Goal: Navigation & Orientation: Find specific page/section

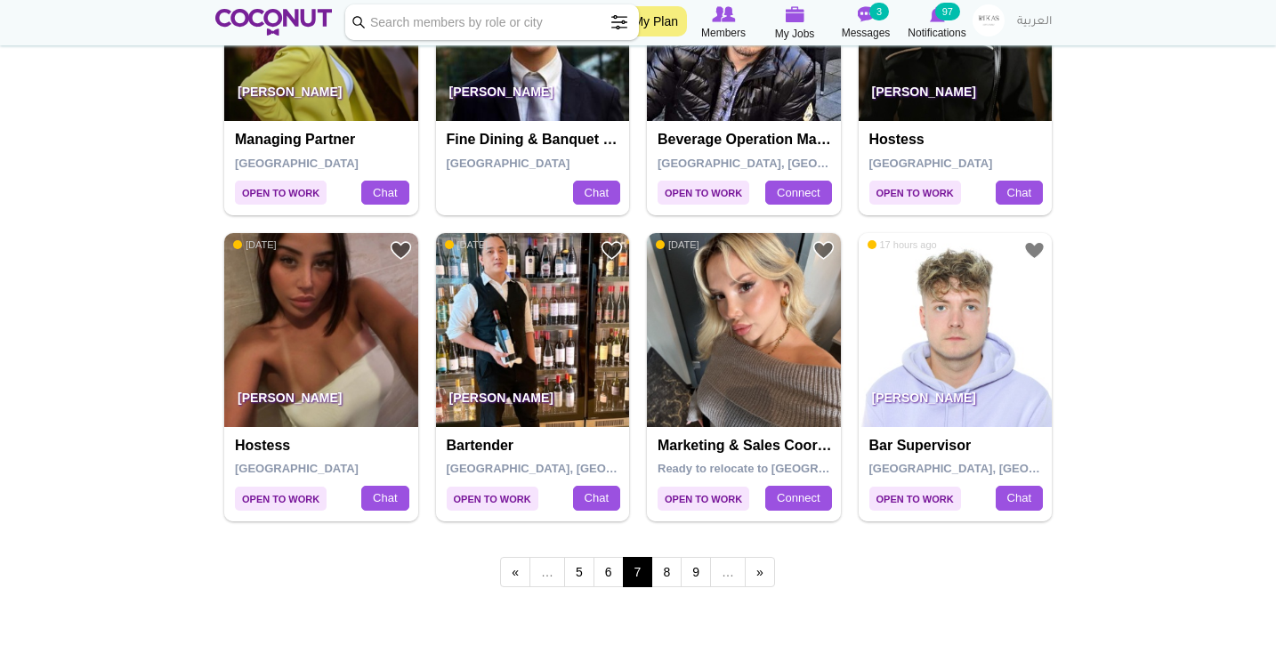
scroll to position [2937, 0]
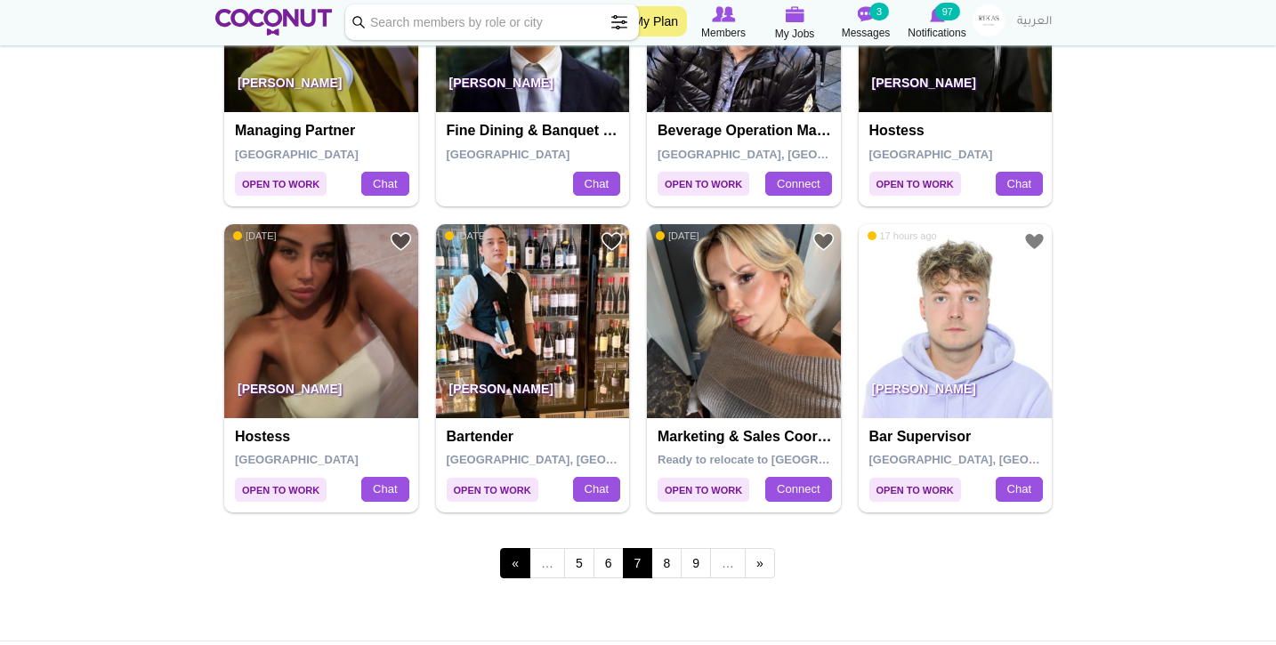
click at [520, 552] on link "‹ previous" at bounding box center [515, 563] width 30 height 30
click at [278, 13] on img at bounding box center [273, 22] width 117 height 27
click at [277, 17] on img at bounding box center [273, 22] width 117 height 27
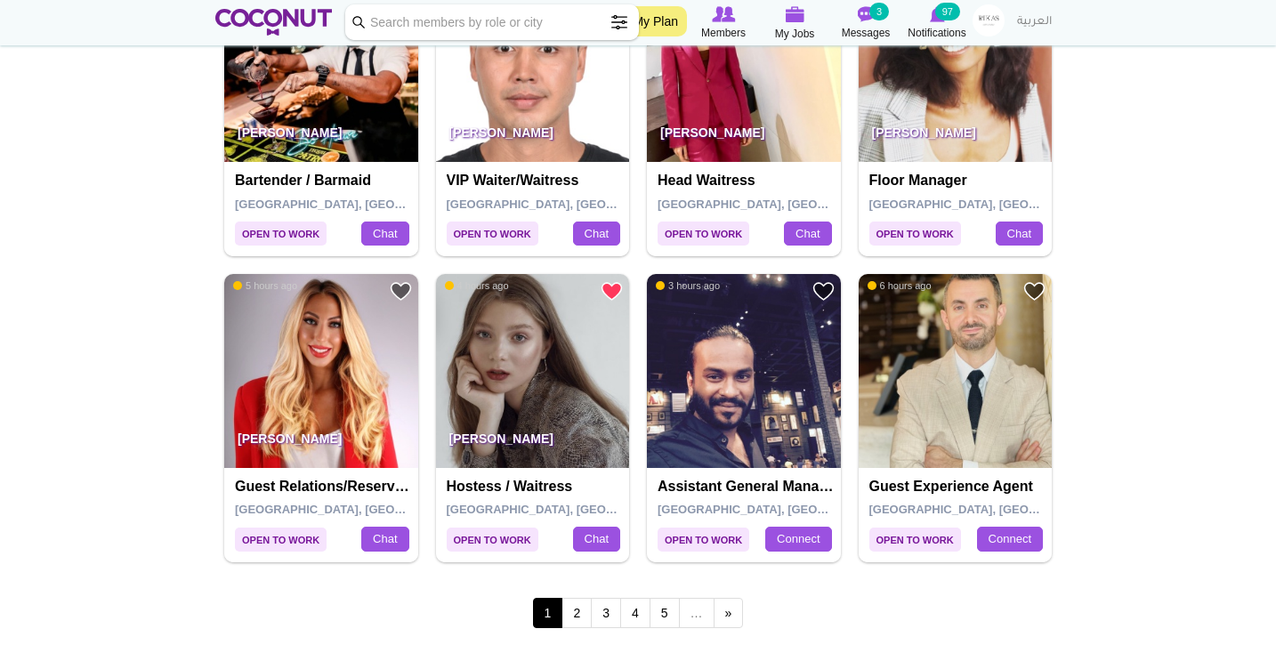
scroll to position [2888, 0]
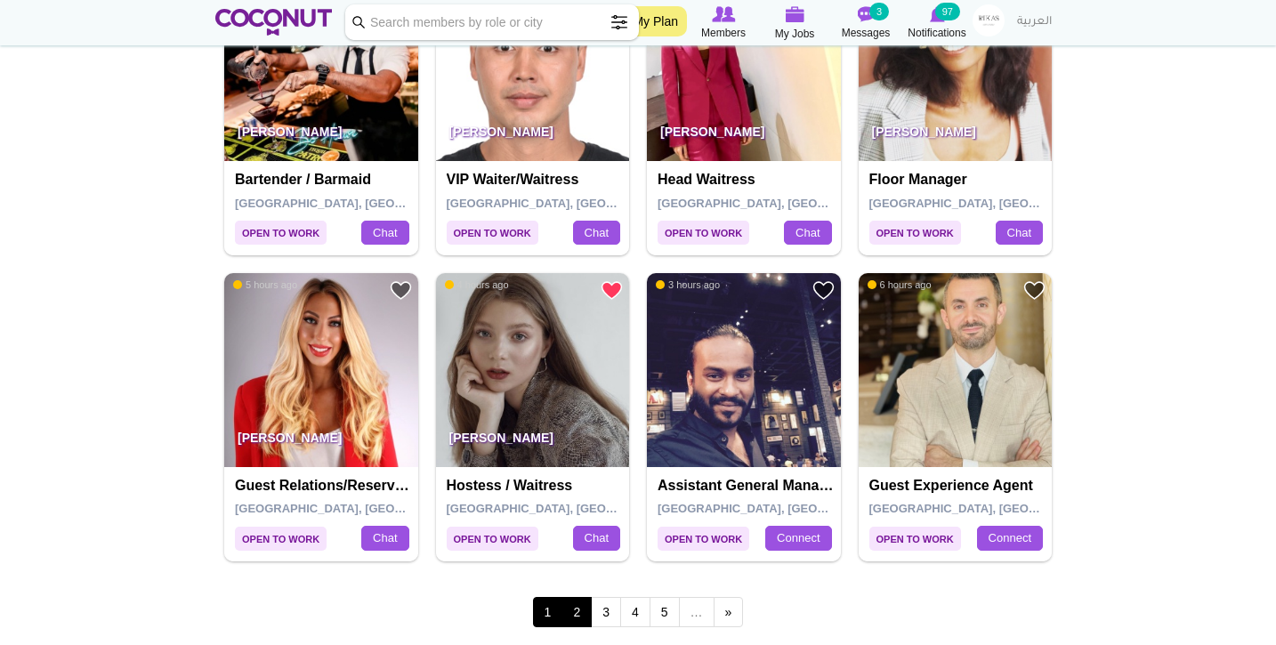
click at [574, 597] on link "2" at bounding box center [576, 612] width 30 height 30
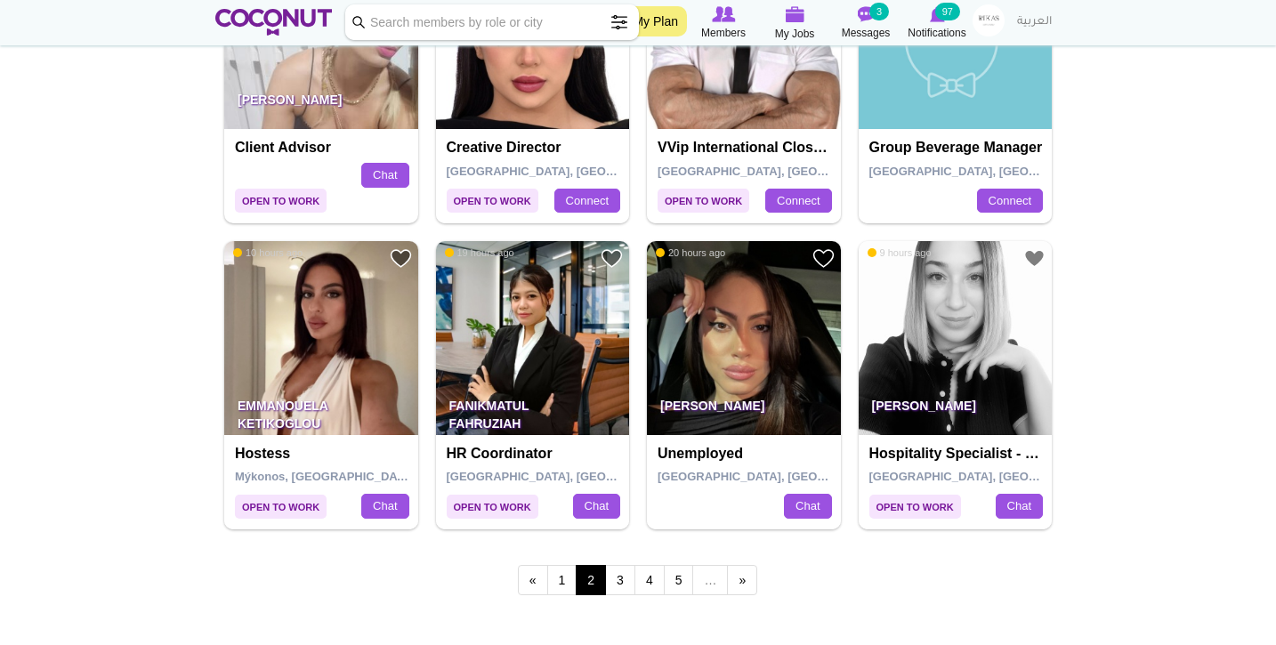
scroll to position [2960, 0]
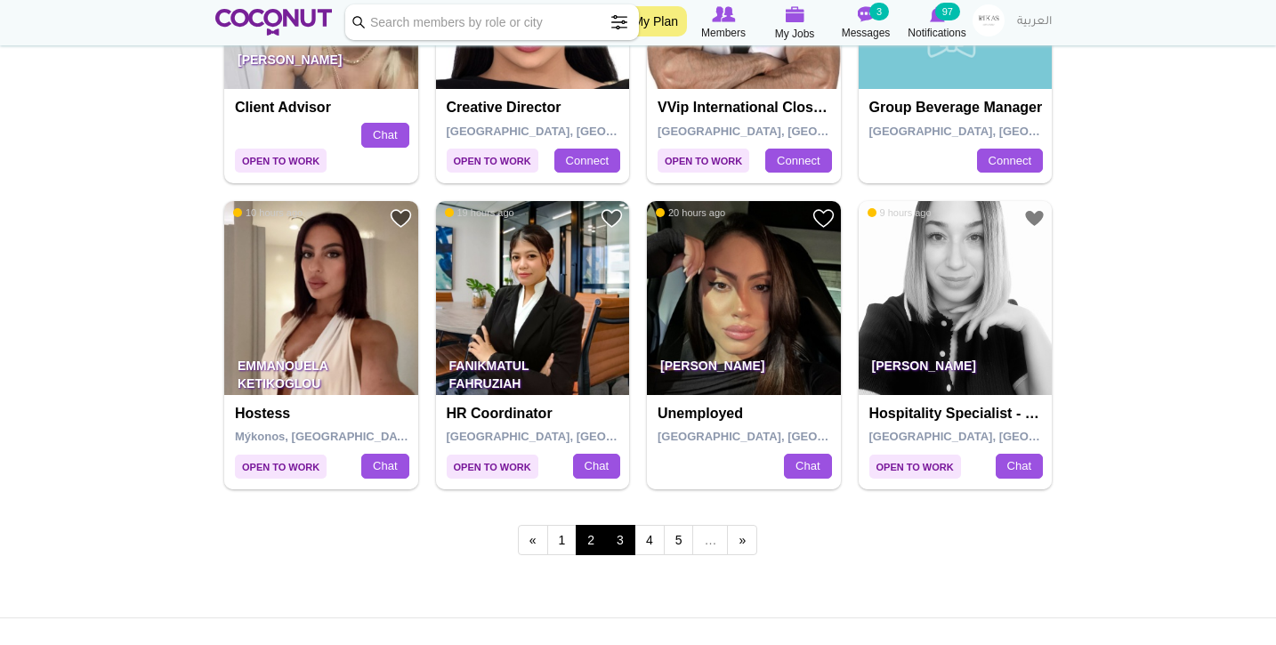
click at [623, 525] on link "3" at bounding box center [620, 540] width 30 height 30
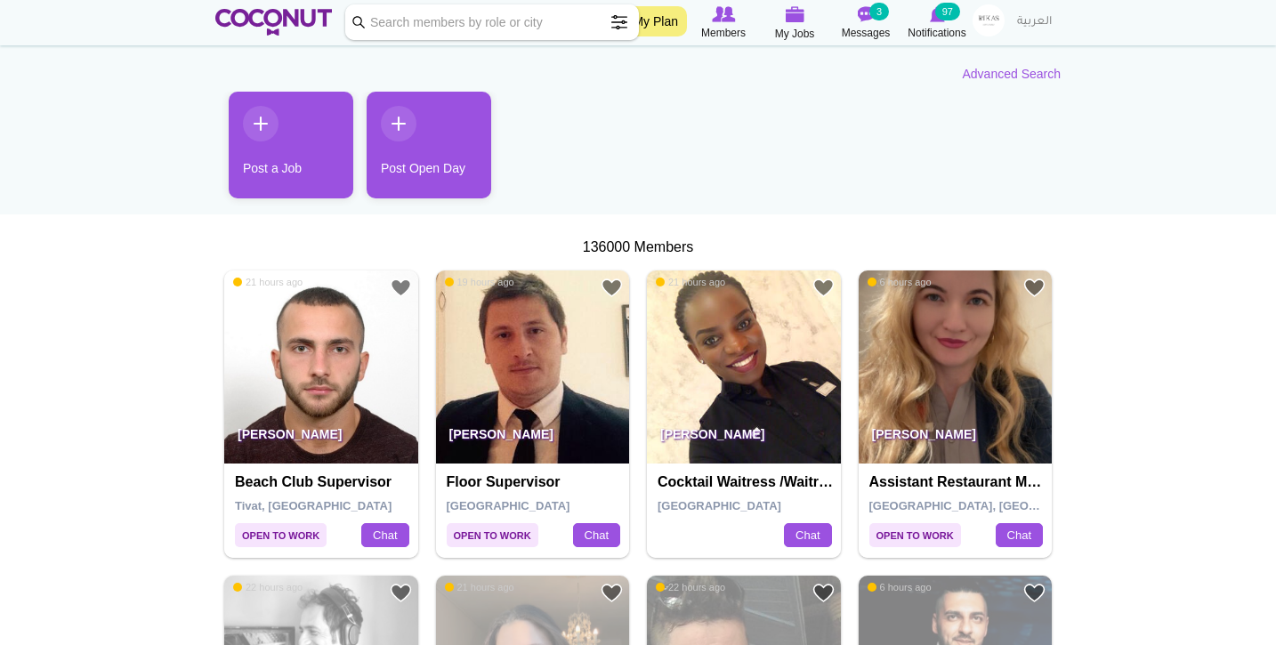
scroll to position [146, 0]
